Goal: Use online tool/utility: Utilize a website feature to perform a specific function

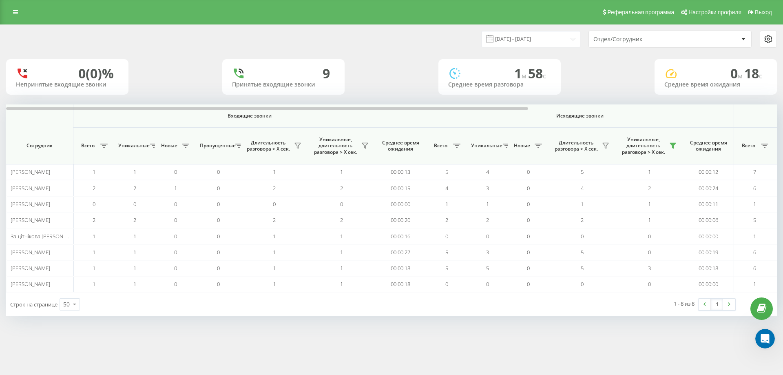
scroll to position [80, 0]
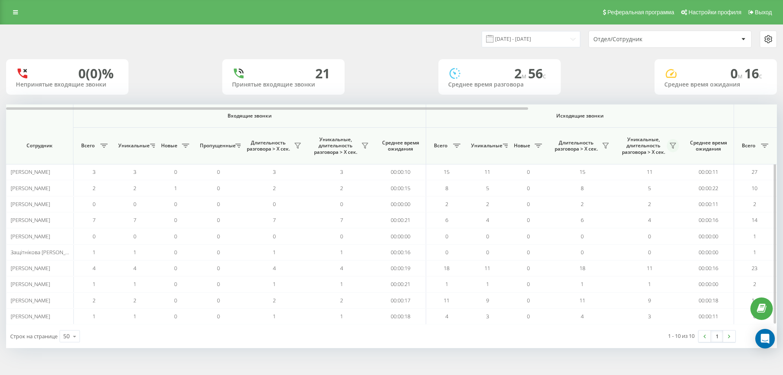
click at [671, 142] on button at bounding box center [673, 145] width 12 height 13
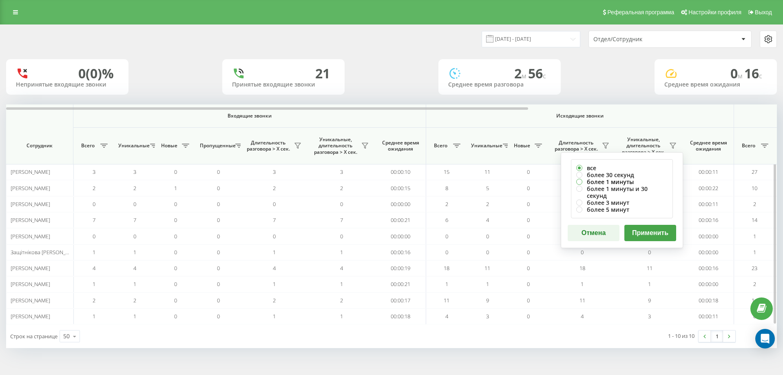
click at [634, 181] on label "более 1 минуты" at bounding box center [622, 181] width 91 height 7
radio input "true"
click at [642, 226] on button "Применить" at bounding box center [651, 233] width 52 height 16
